Goal: Use online tool/utility: Utilize a website feature to perform a specific function

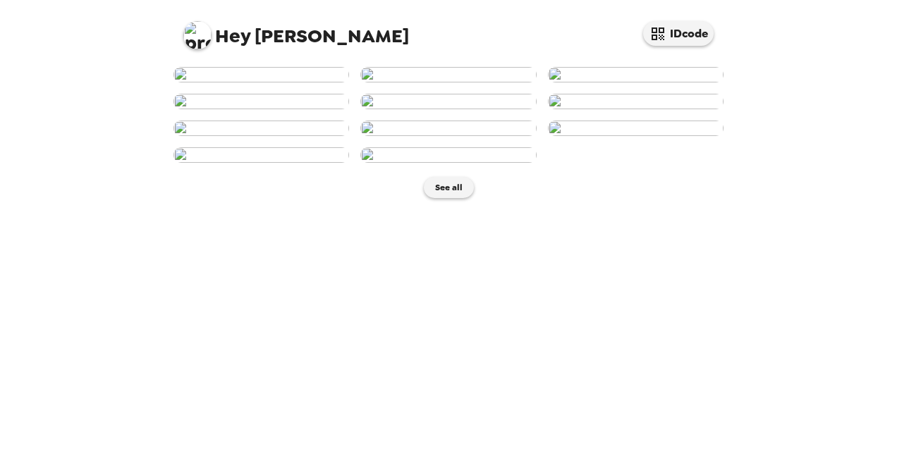
click at [449, 83] on img at bounding box center [448, 75] width 176 height 16
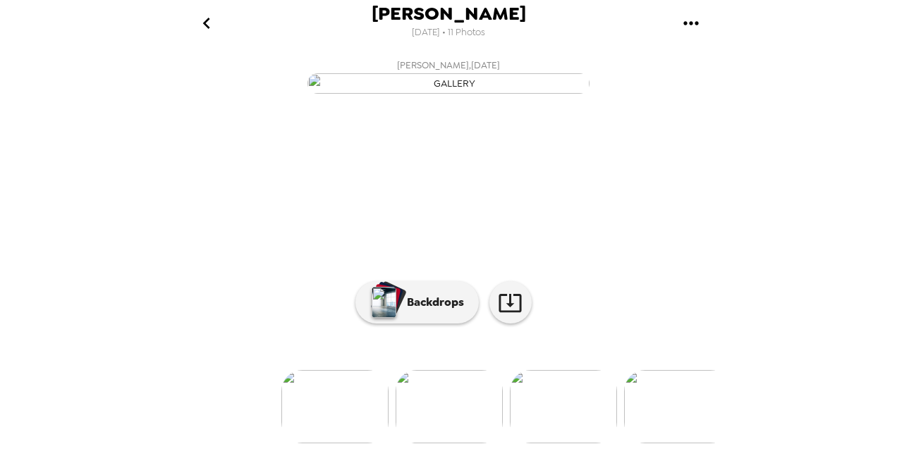
scroll to position [133, 0]
click at [422, 311] on p "Backdrops" at bounding box center [432, 302] width 64 height 17
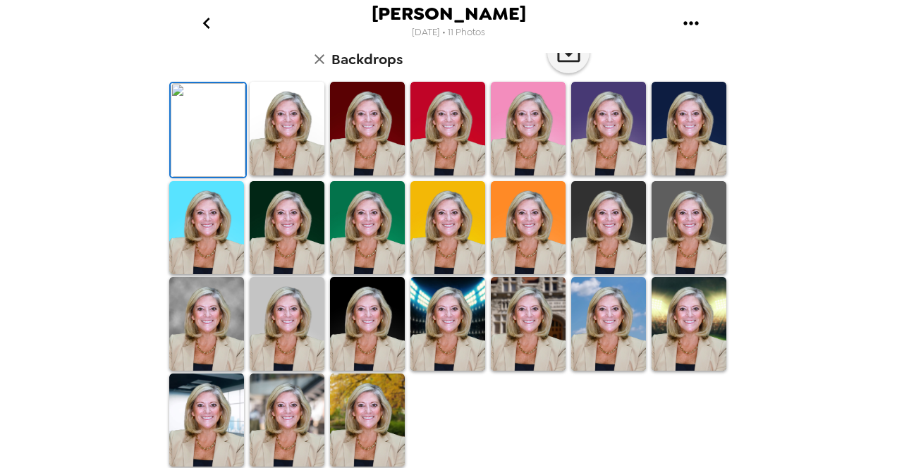
click at [682, 176] on img at bounding box center [689, 129] width 75 height 94
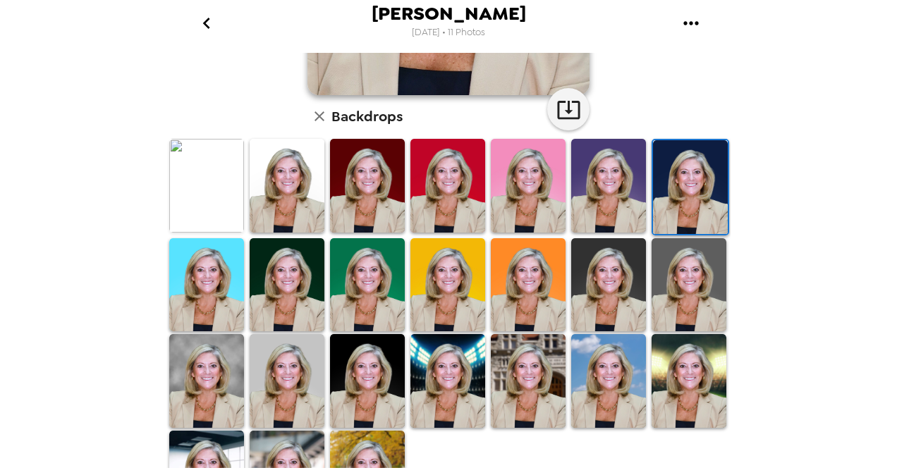
scroll to position [372, 0]
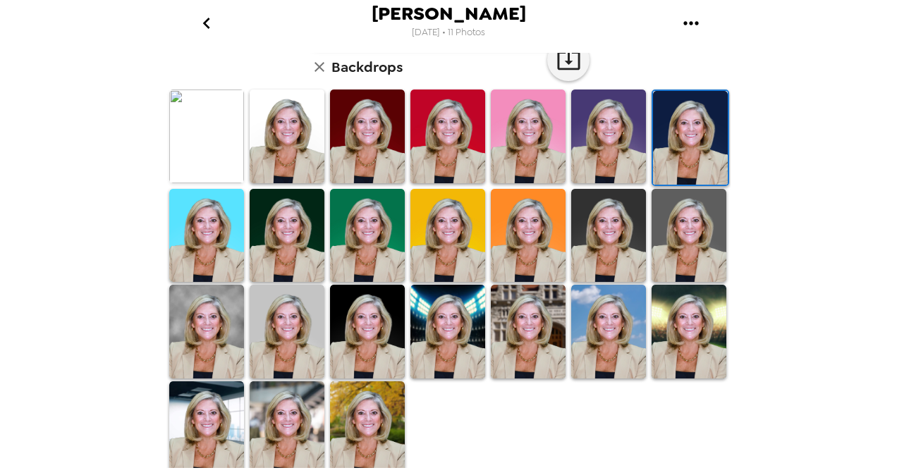
click at [303, 411] on img at bounding box center [287, 429] width 75 height 94
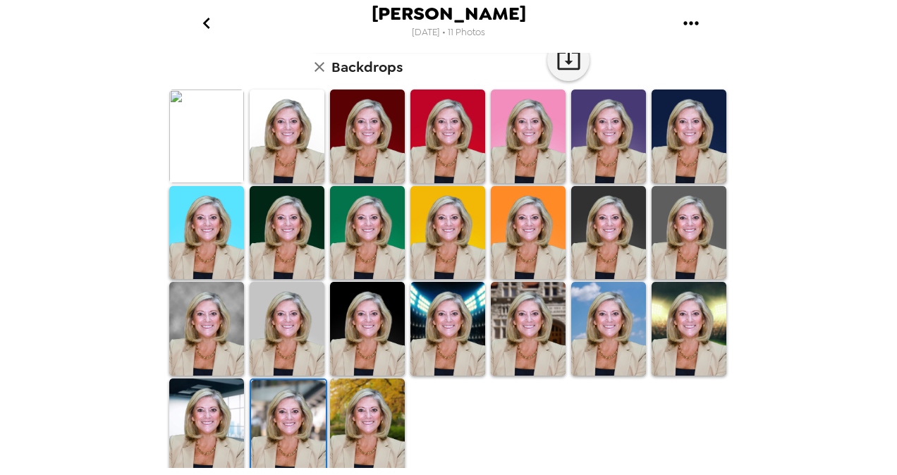
click at [376, 340] on img at bounding box center [367, 329] width 75 height 94
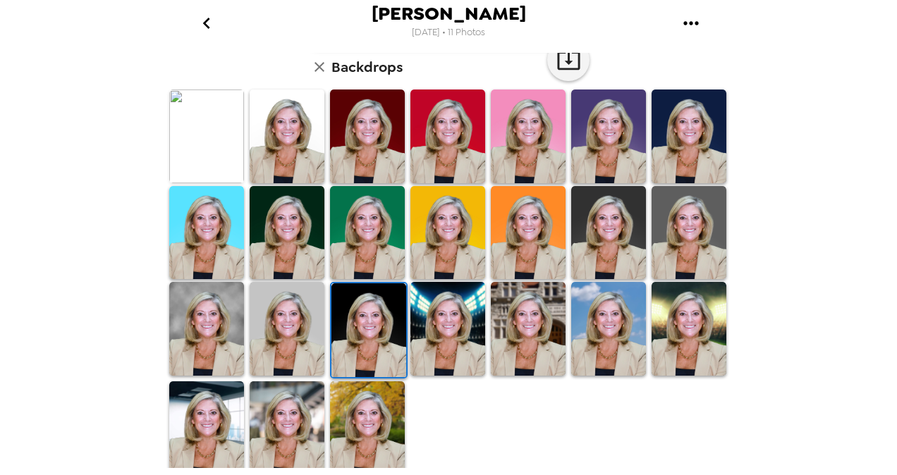
click at [529, 298] on img at bounding box center [528, 329] width 75 height 94
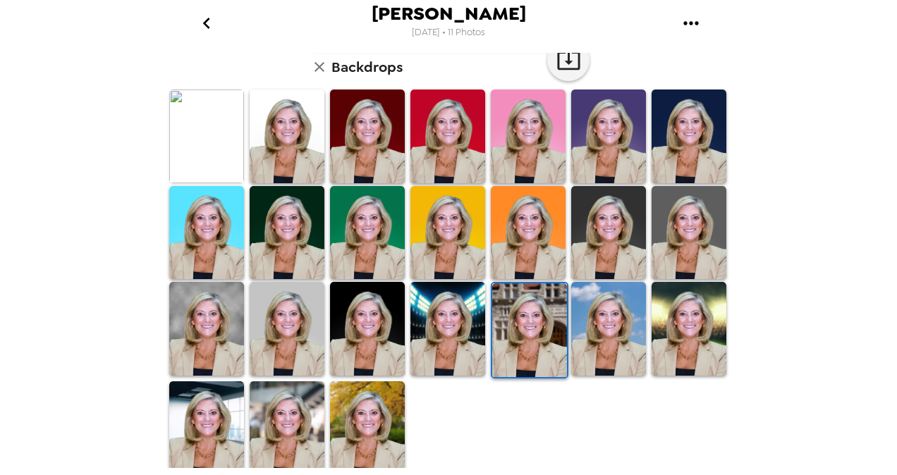
click at [303, 427] on img at bounding box center [287, 429] width 75 height 94
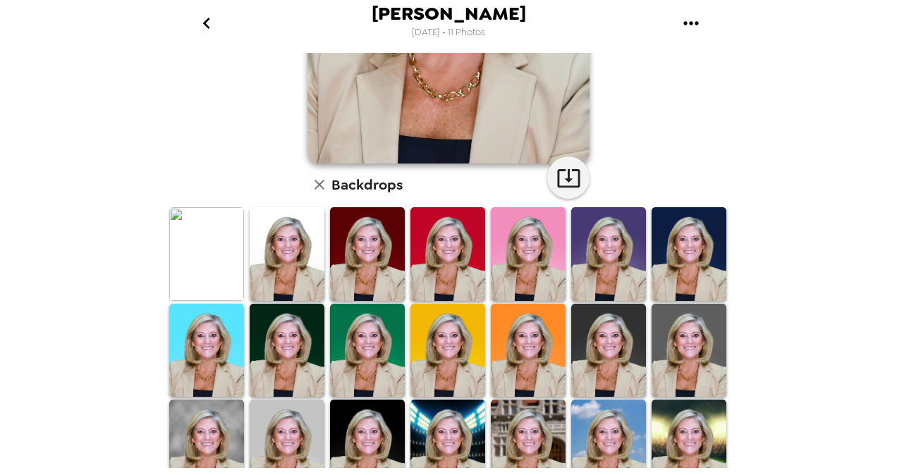
scroll to position [260, 0]
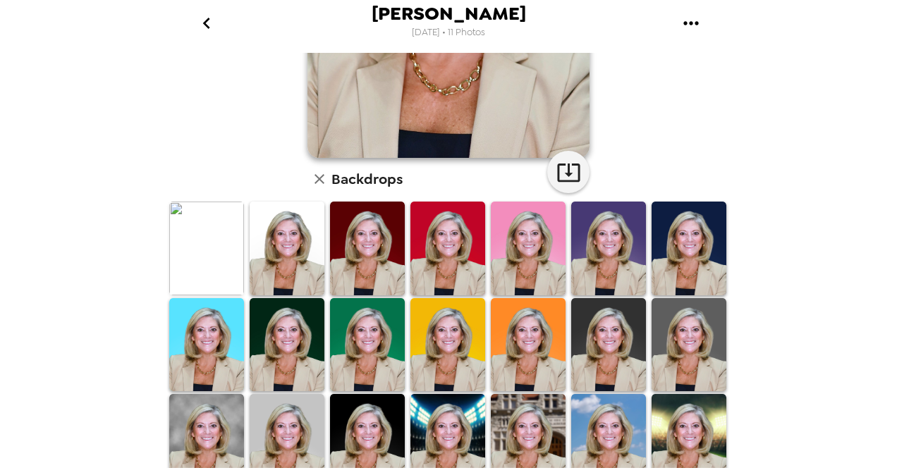
click at [213, 243] on img at bounding box center [206, 249] width 75 height 94
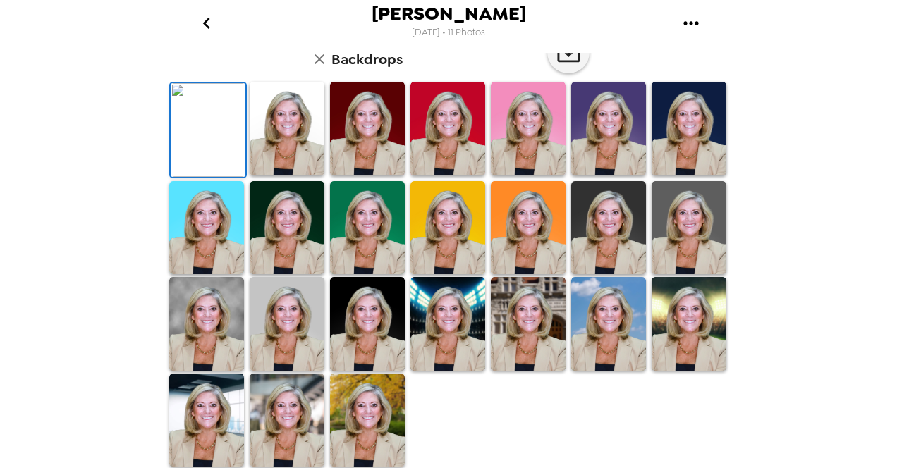
scroll to position [0, 0]
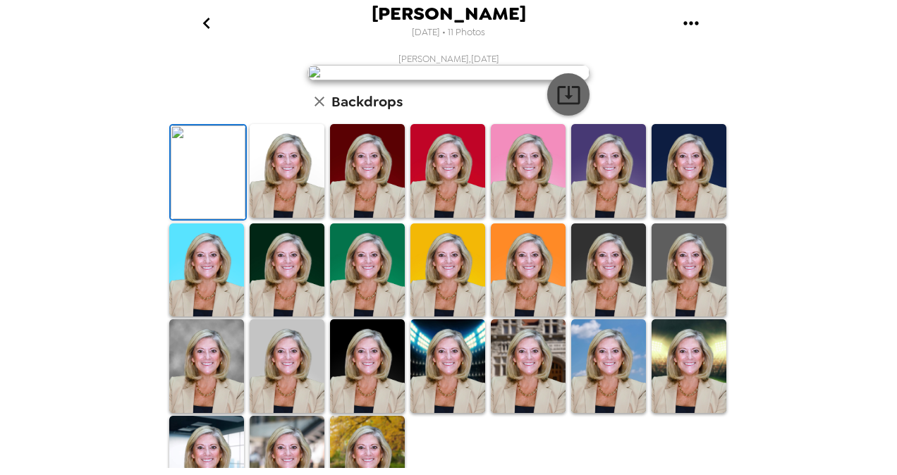
click at [564, 104] on icon "button" at bounding box center [568, 95] width 23 height 18
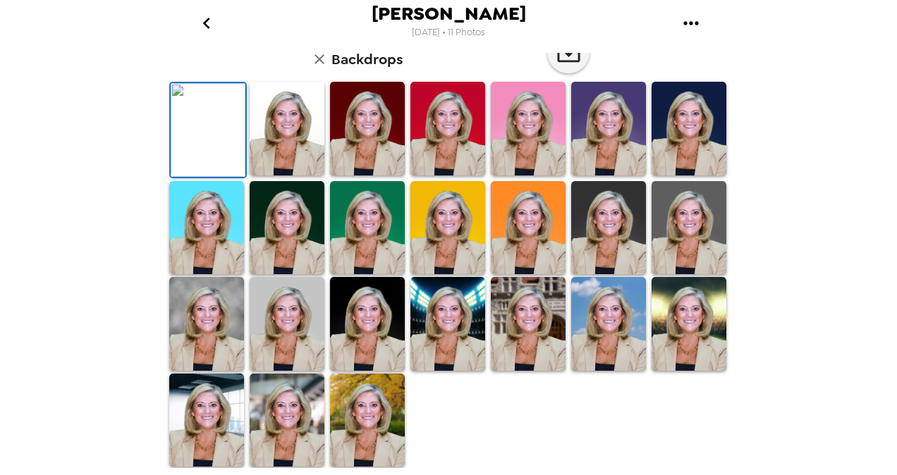
scroll to position [372, 0]
click at [291, 446] on img at bounding box center [287, 421] width 75 height 94
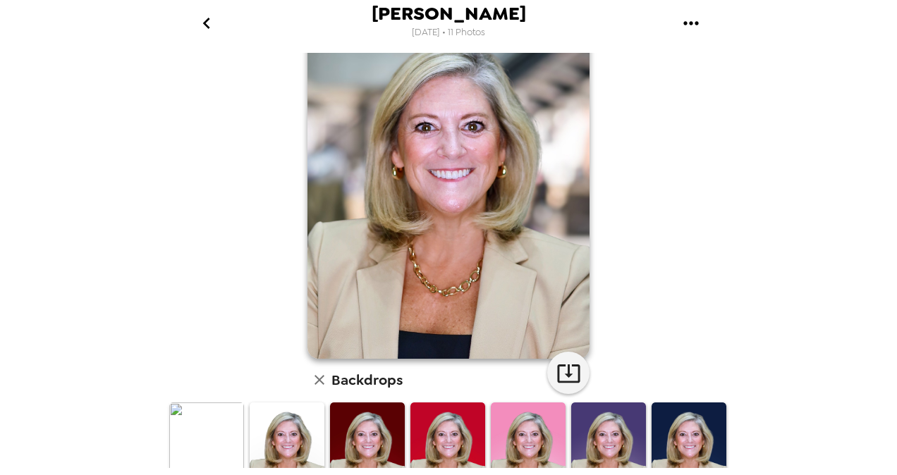
scroll to position [0, 0]
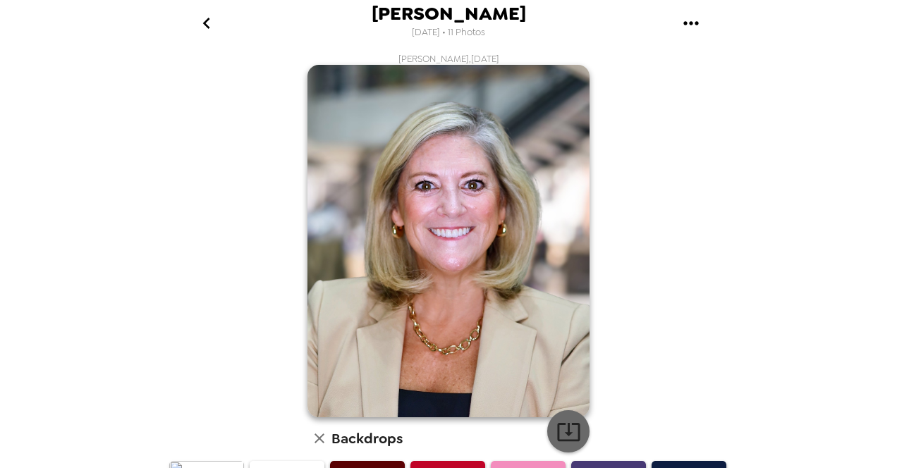
click at [566, 432] on icon "button" at bounding box center [568, 432] width 23 height 18
